Goal: Navigation & Orientation: Find specific page/section

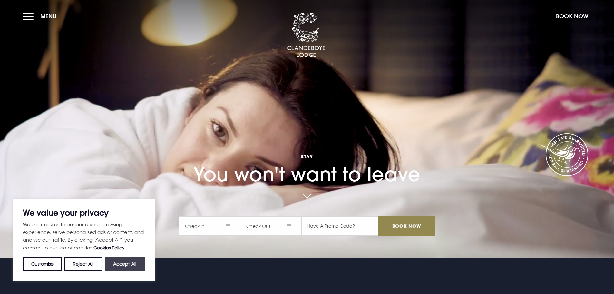
click at [124, 263] on button "Accept All" at bounding box center [125, 264] width 40 height 14
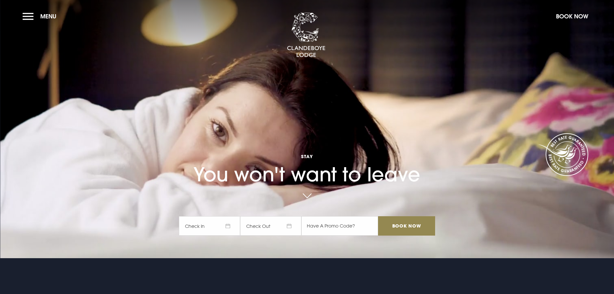
checkbox input "true"
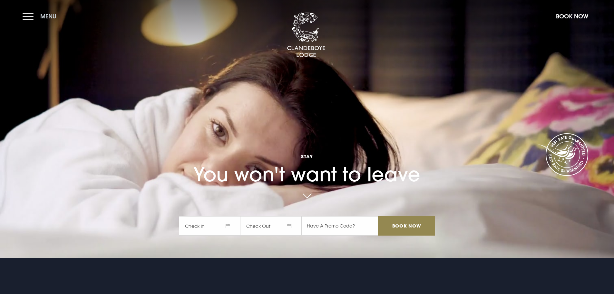
click at [34, 12] on button "Menu" at bounding box center [41, 16] width 37 height 14
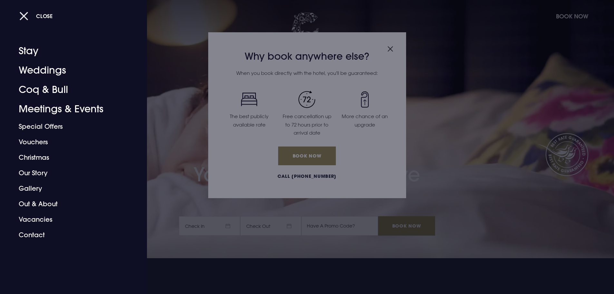
click at [24, 15] on button "Close" at bounding box center [36, 15] width 34 height 13
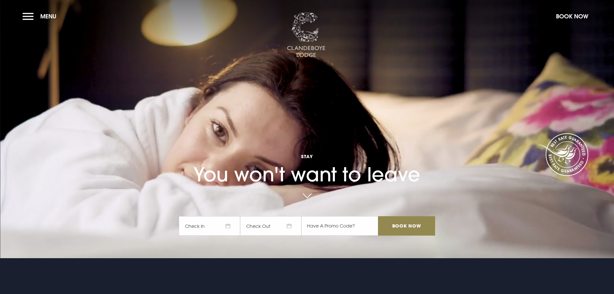
click at [318, 43] on img at bounding box center [306, 35] width 39 height 45
